Goal: Task Accomplishment & Management: Manage account settings

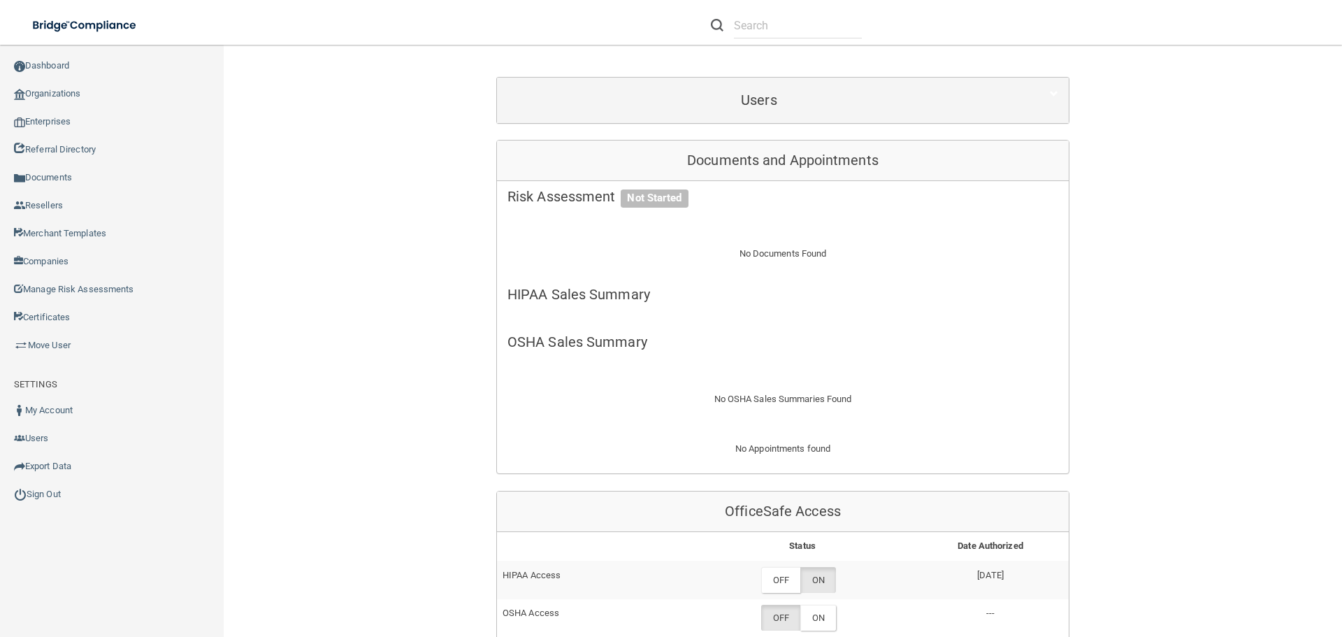
scroll to position [74, 0]
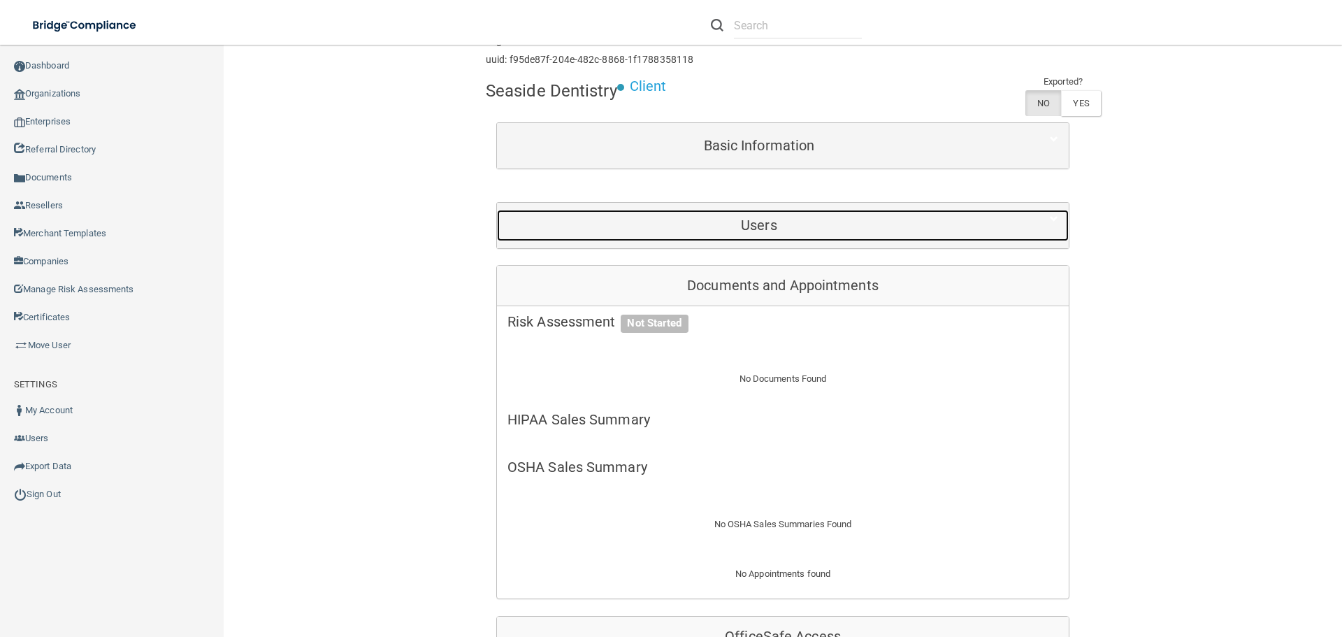
click at [687, 217] on h5 "Users" at bounding box center [758, 224] width 503 height 15
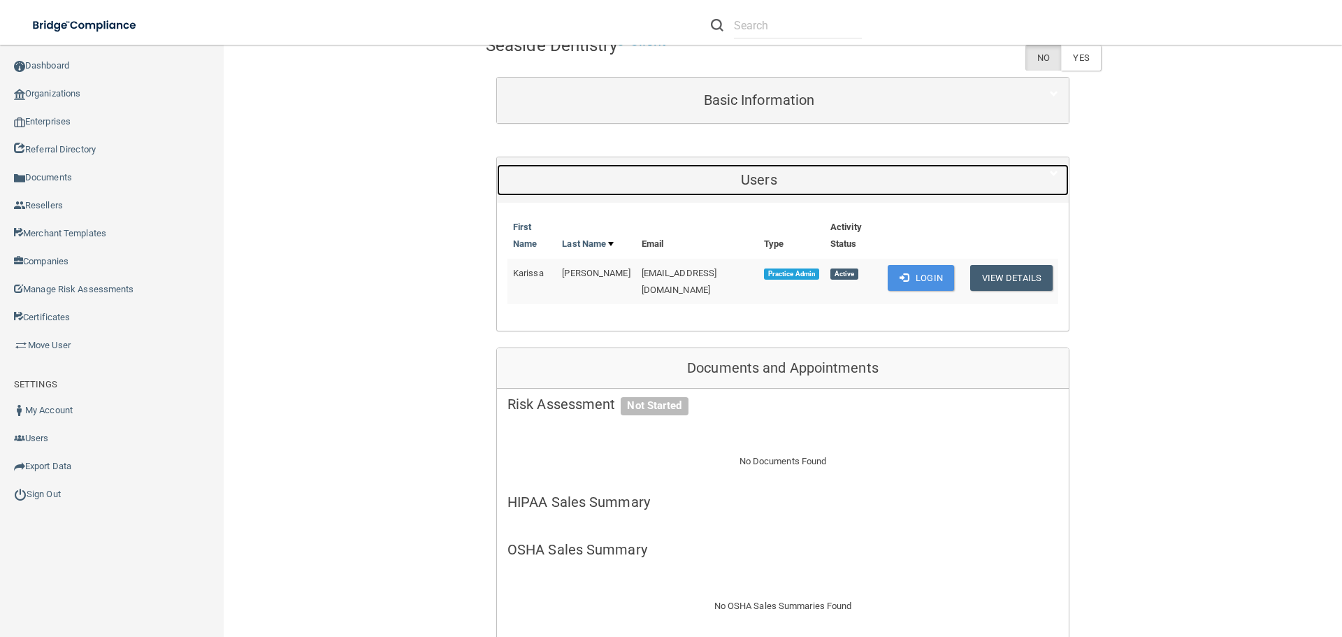
scroll to position [144, 0]
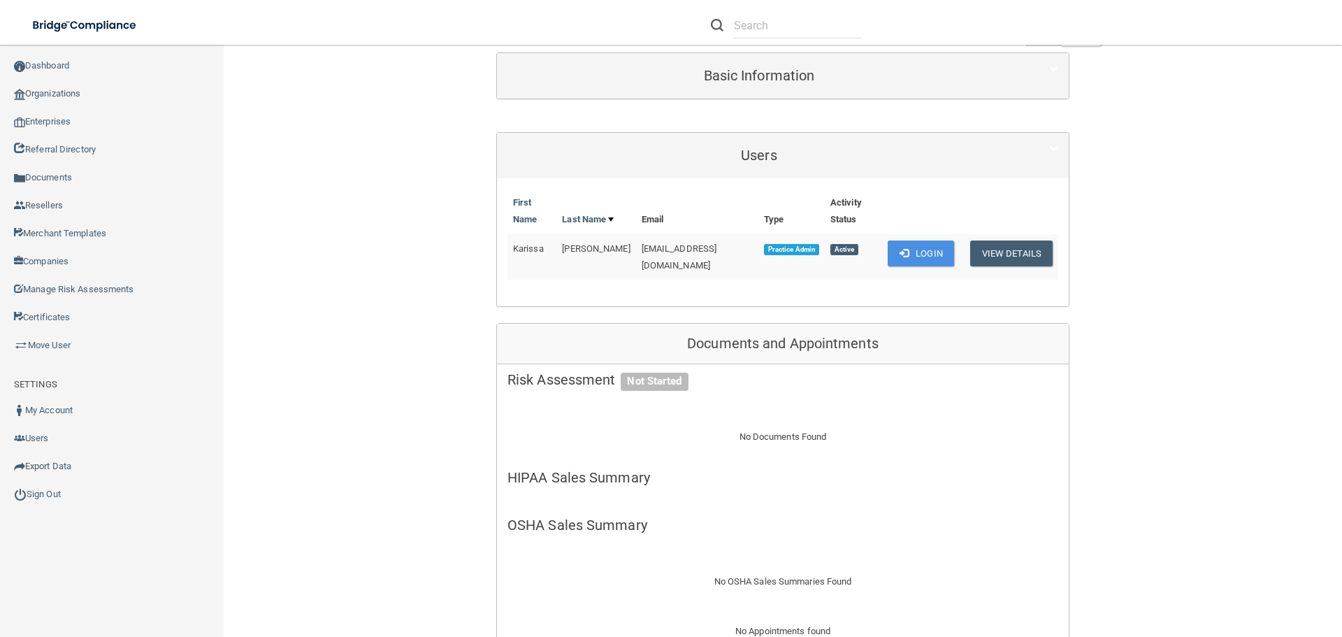
click at [716, 252] on span "[EMAIL_ADDRESS][DOMAIN_NAME]" at bounding box center [679, 256] width 75 height 27
copy td "[EMAIL_ADDRESS][DOMAIN_NAME]"
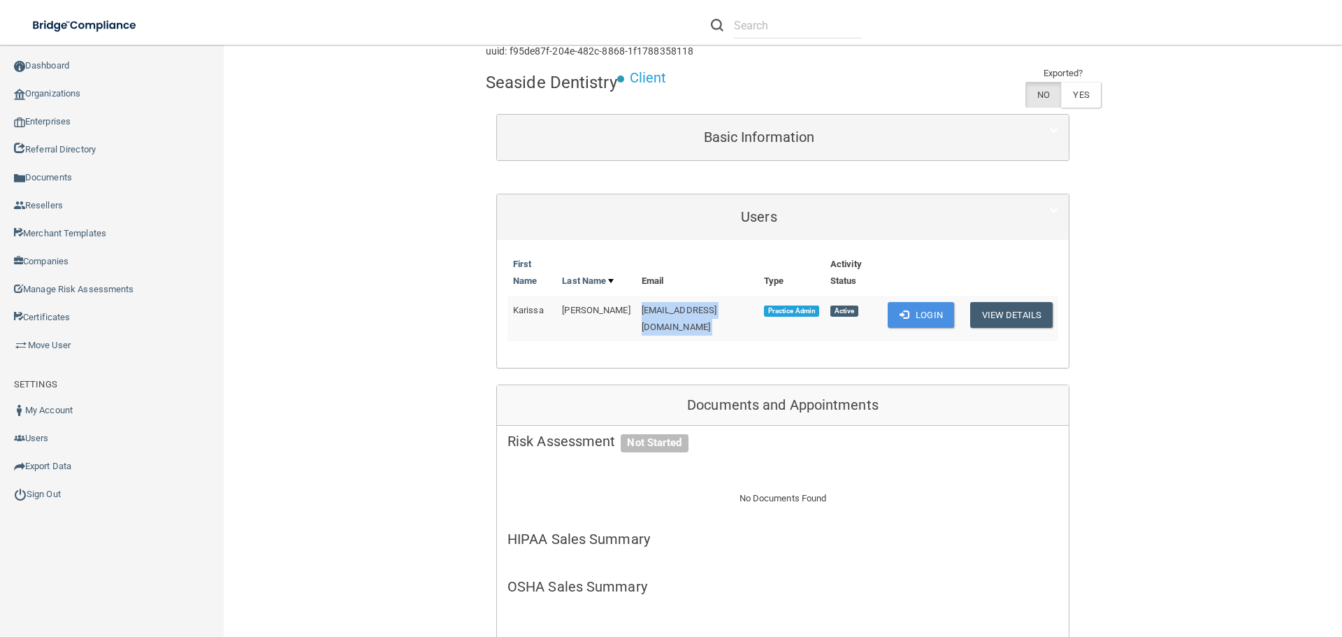
scroll to position [0, 0]
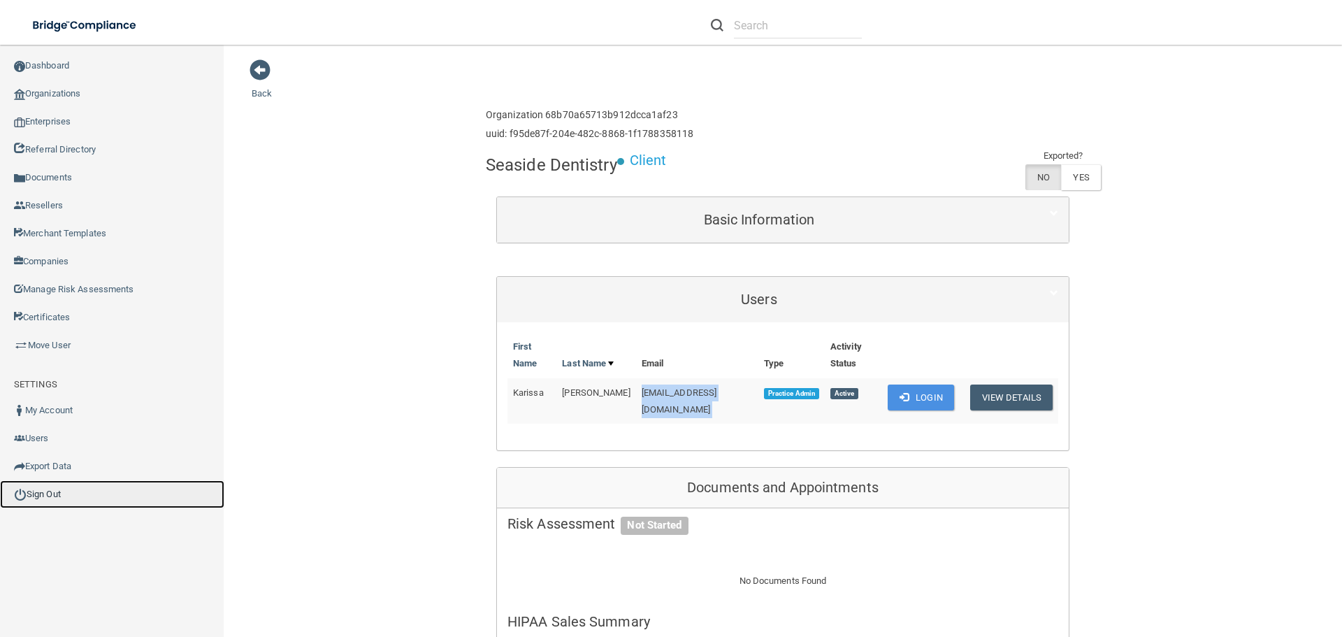
click at [62, 493] on link "Sign Out" at bounding box center [112, 494] width 224 height 28
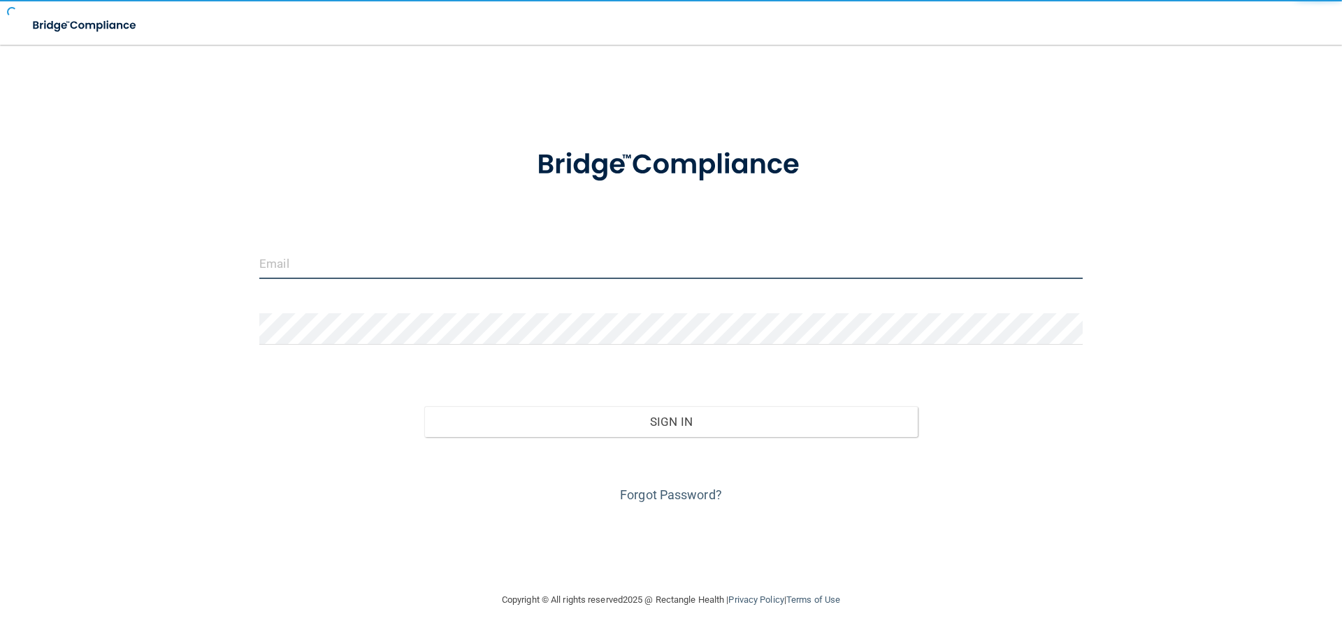
type input "[EMAIL_ADDRESS][DOMAIN_NAME]"
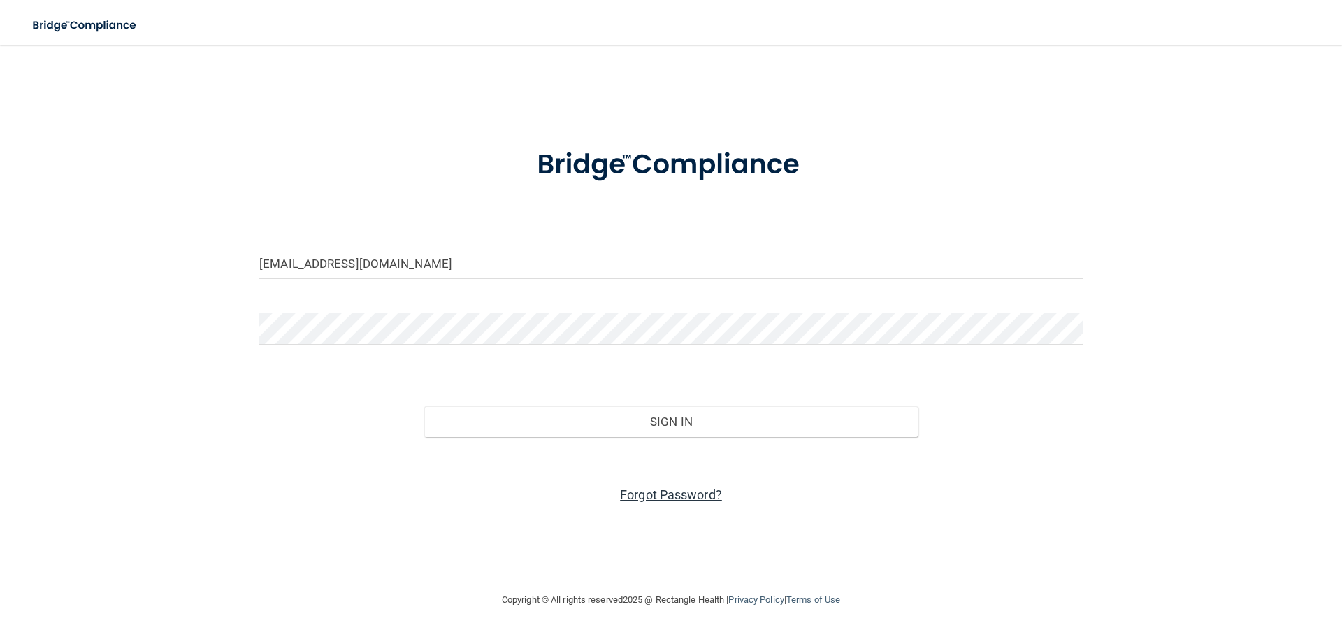
click at [651, 492] on link "Forgot Password?" at bounding box center [671, 494] width 102 height 15
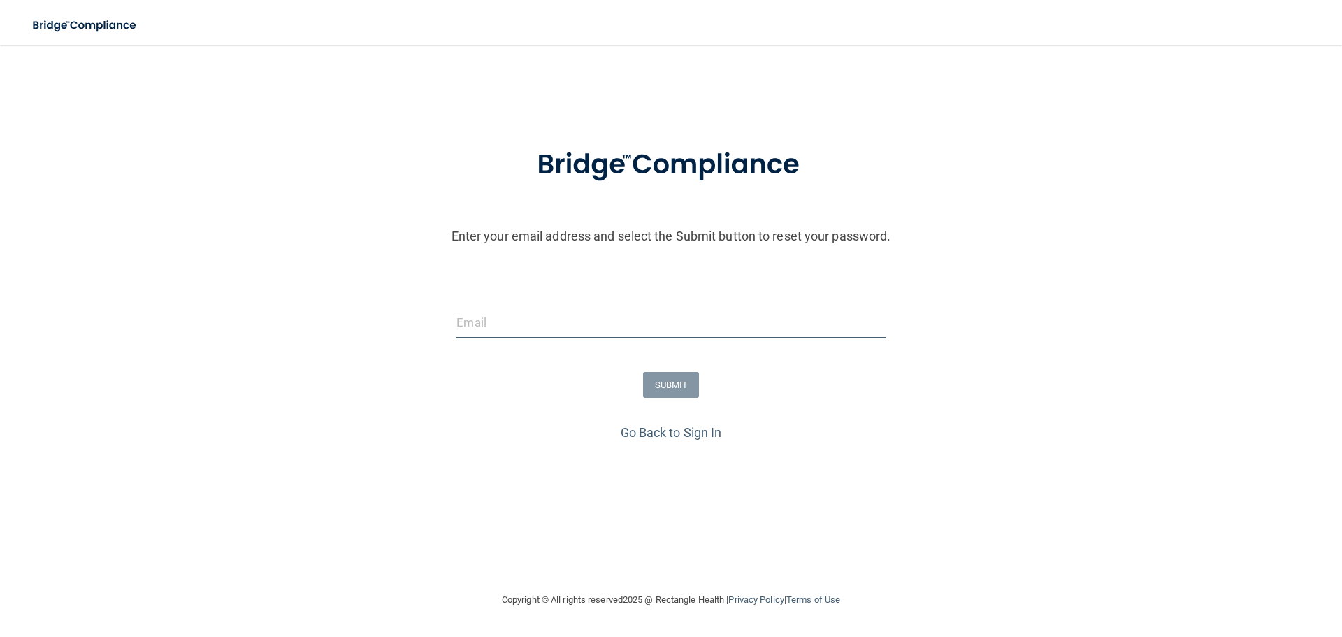
click at [491, 326] on input "email" at bounding box center [670, 322] width 428 height 31
paste input "admin@seasidedentistryjupiter.com"
click at [457, 319] on input "admin@seasidedentistryjupiter.com" at bounding box center [670, 322] width 428 height 31
type input "admin@seasidedentistryjupiter.com"
click at [686, 388] on button "SUBMIT" at bounding box center [671, 385] width 57 height 26
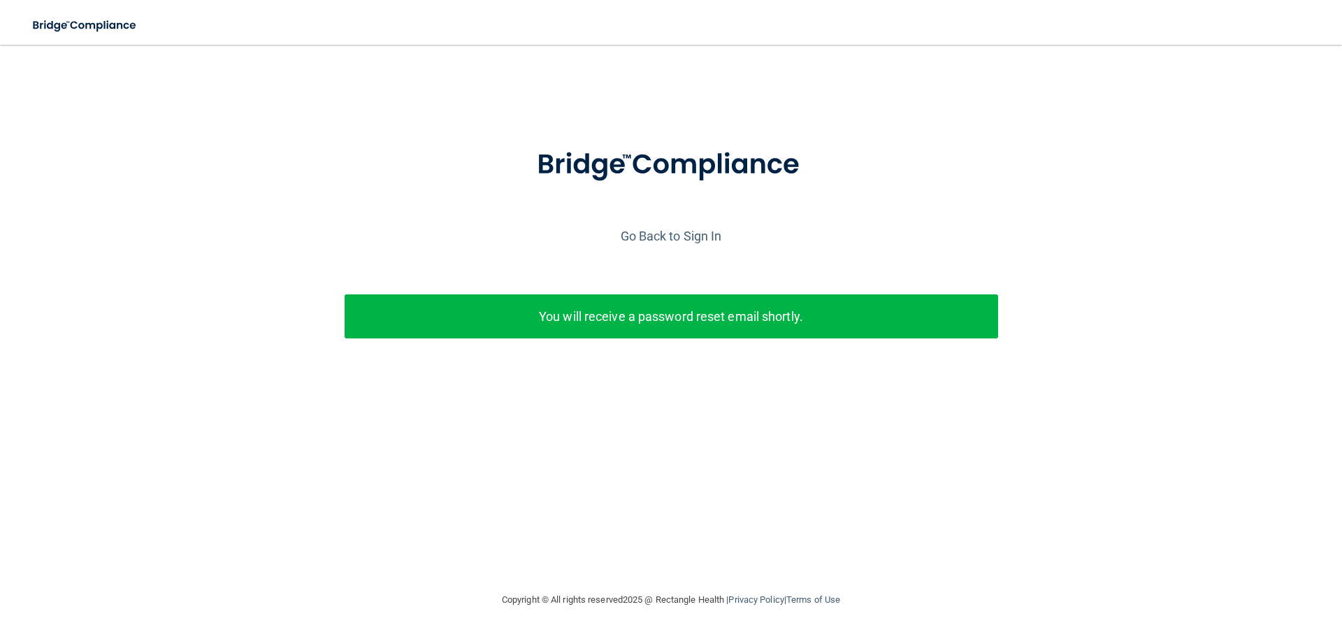
click at [685, 245] on div "Go Back to Sign In" at bounding box center [671, 235] width 1349 height 23
click at [683, 229] on link "Go Back to Sign In" at bounding box center [671, 236] width 101 height 15
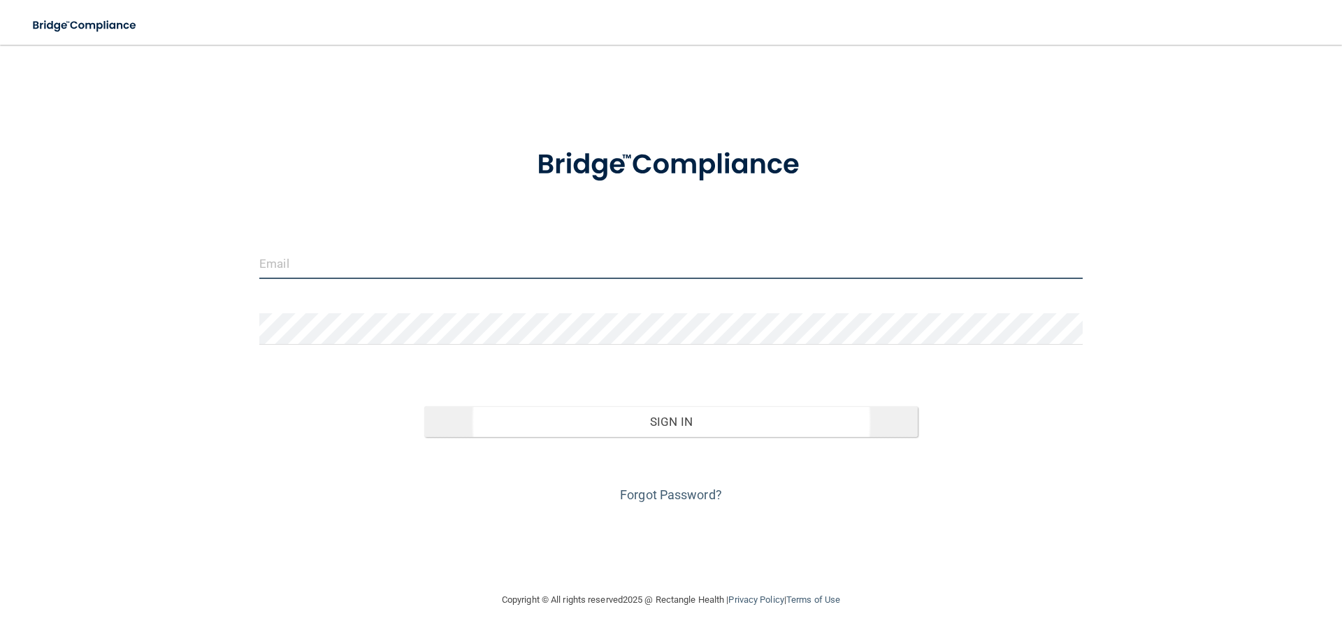
type input "[EMAIL_ADDRESS][DOMAIN_NAME]"
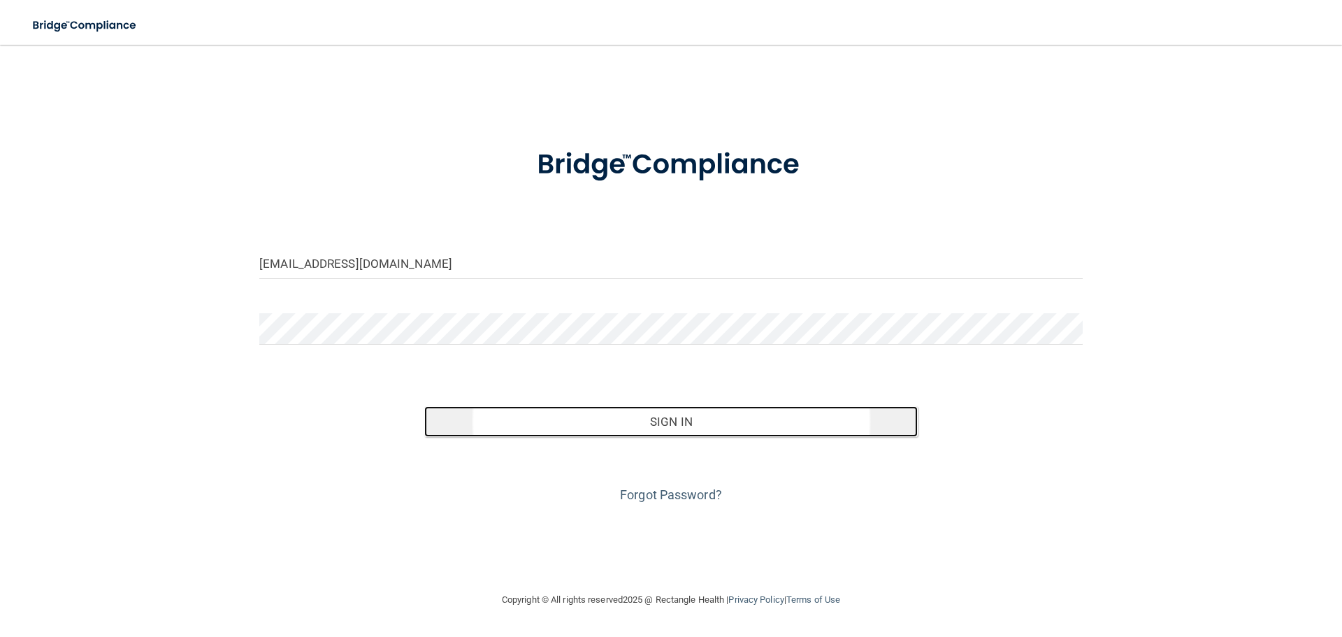
click at [621, 418] on button "Sign In" at bounding box center [671, 421] width 494 height 31
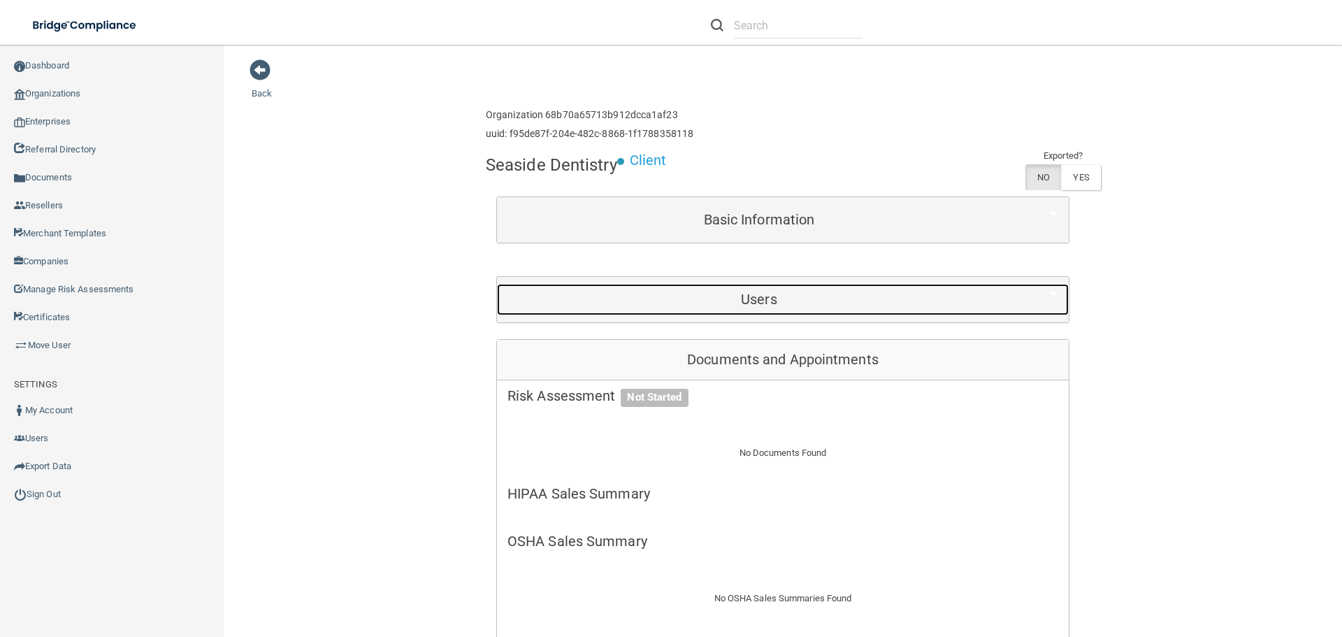
click at [777, 308] on div "Users" at bounding box center [759, 299] width 524 height 31
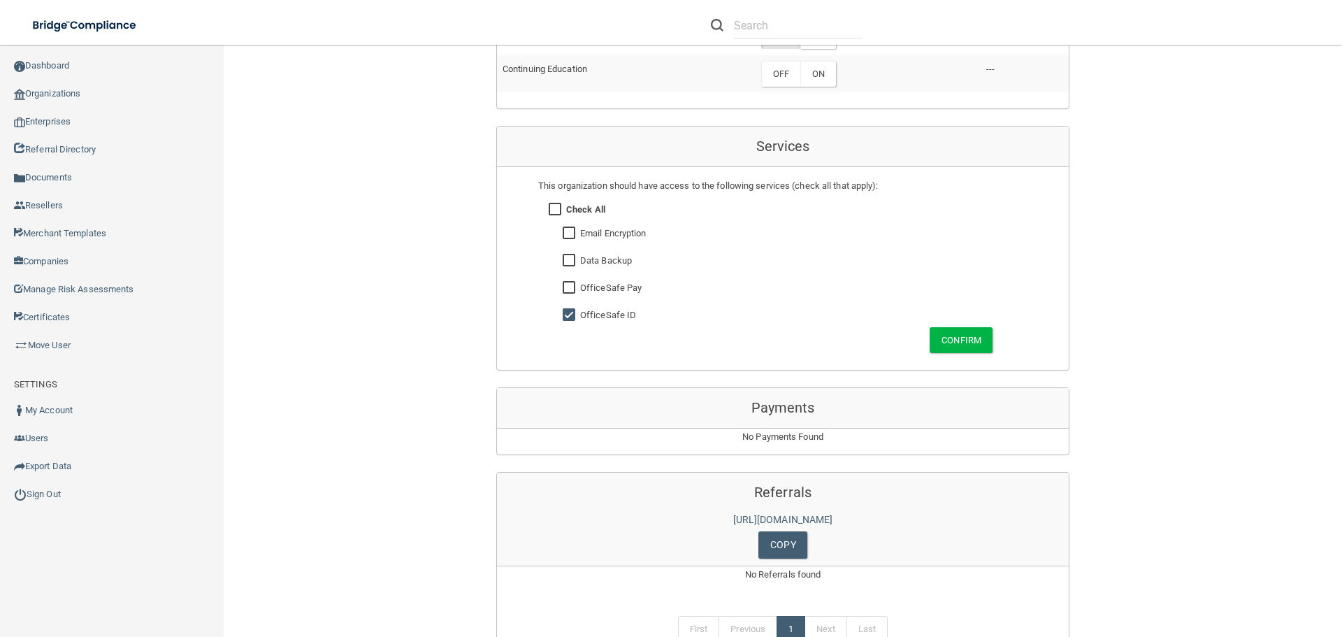
scroll to position [1033, 0]
